Goal: Transaction & Acquisition: Purchase product/service

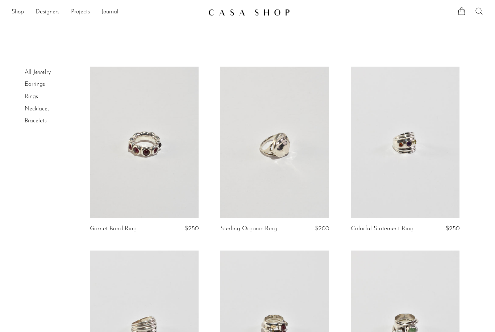
click at [33, 83] on link "Earrings" at bounding box center [35, 85] width 20 height 6
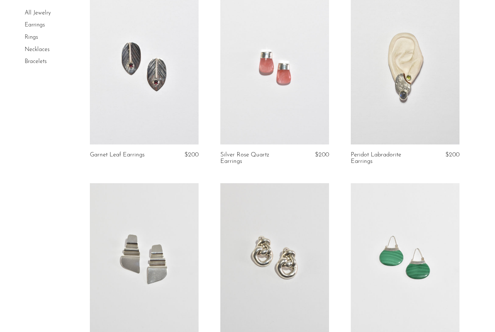
scroll to position [413, 0]
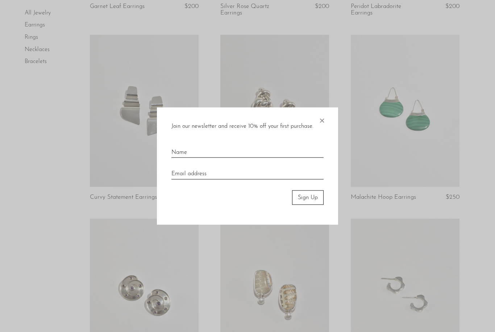
click at [318, 130] on span "×" at bounding box center [321, 118] width 7 height 23
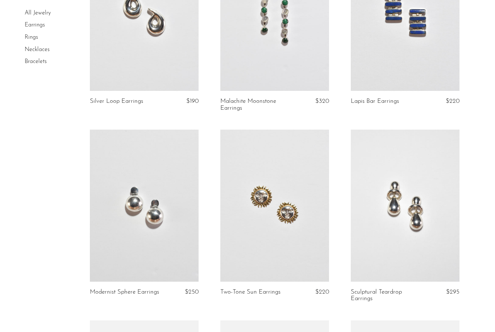
scroll to position [933, 0]
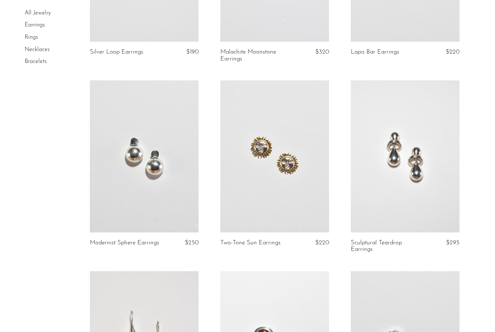
click at [431, 179] on link at bounding box center [405, 156] width 109 height 152
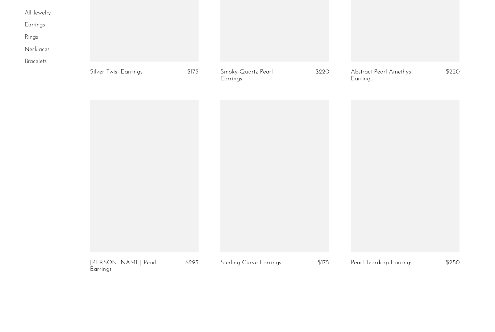
scroll to position [2138, 0]
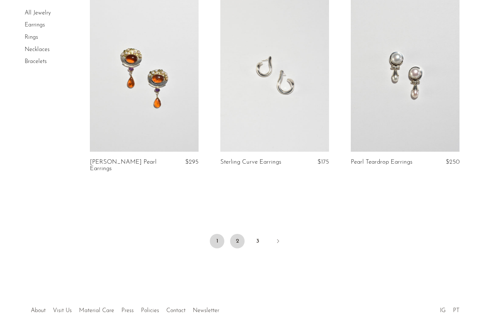
click at [241, 239] on link "2" at bounding box center [237, 241] width 14 height 14
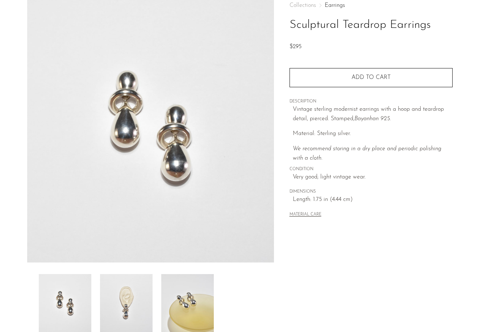
scroll to position [43, 0]
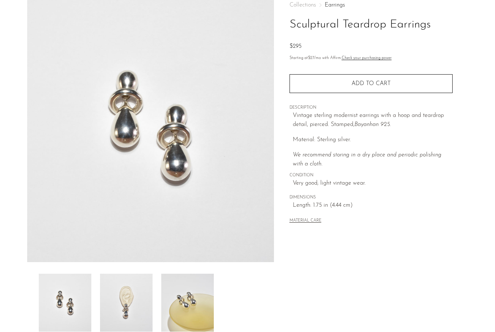
click at [114, 300] on img at bounding box center [126, 303] width 53 height 58
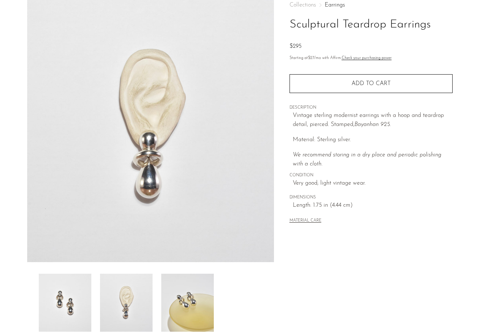
click at [179, 305] on img at bounding box center [187, 303] width 53 height 58
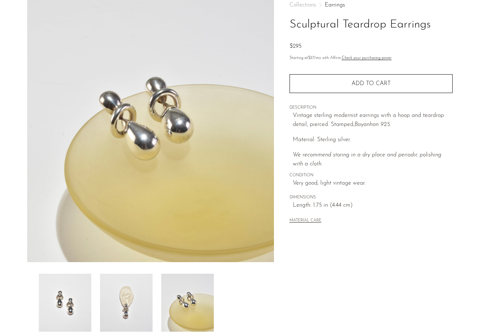
click at [63, 295] on img at bounding box center [65, 303] width 53 height 58
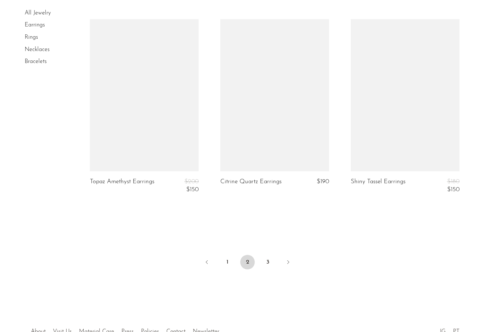
scroll to position [2154, 0]
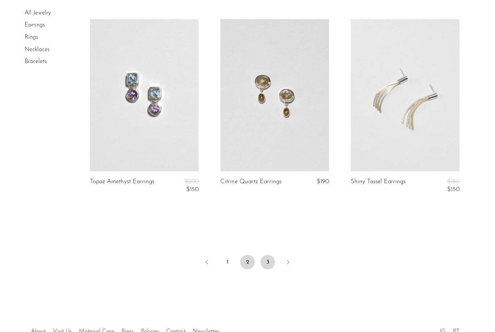
click at [269, 259] on link "3" at bounding box center [267, 262] width 14 height 14
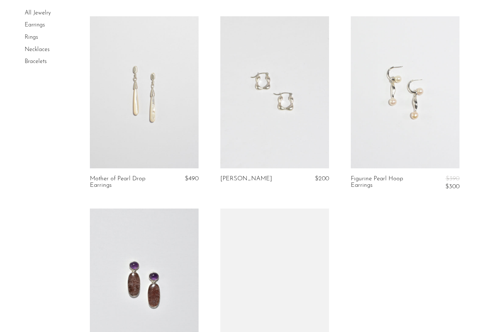
scroll to position [386, 0]
